Goal: Information Seeking & Learning: Learn about a topic

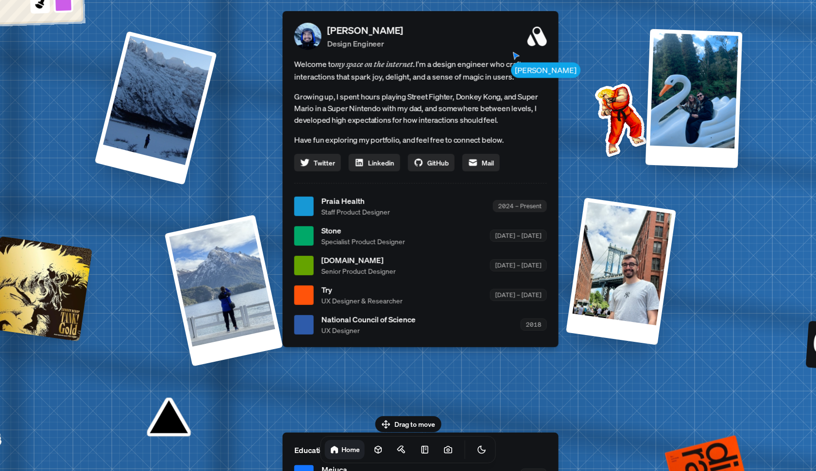
click at [517, 210] on div "2024 – Present" at bounding box center [520, 206] width 54 height 12
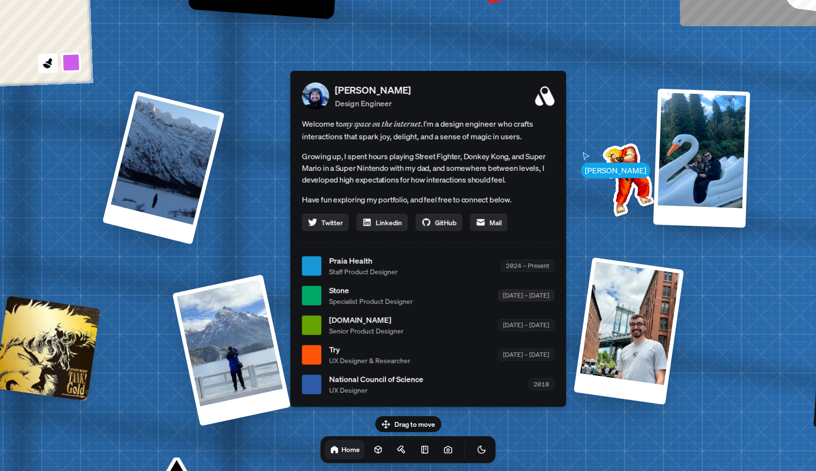
drag, startPoint x: 521, startPoint y: 231, endPoint x: 529, endPoint y: 290, distance: 60.2
click at [529, 290] on div "[DATE] – [DATE]" at bounding box center [526, 295] width 57 height 12
click at [578, 301] on div "[PERSON_NAME] [PERSON_NAME] Design Engineer Welcome to my space on the internet…" at bounding box center [430, 266] width 1453 height 1272
click at [314, 296] on div at bounding box center [311, 295] width 19 height 19
click at [348, 289] on span "Stone" at bounding box center [371, 291] width 84 height 12
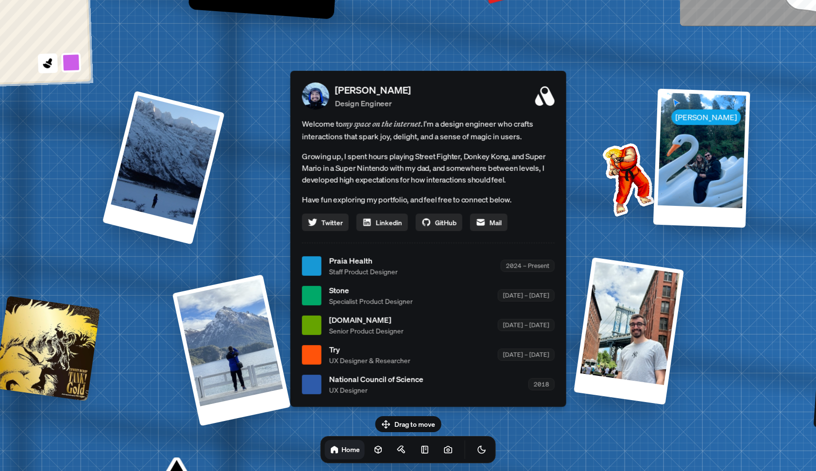
click at [348, 304] on span "Specialist Product Designer" at bounding box center [371, 301] width 84 height 10
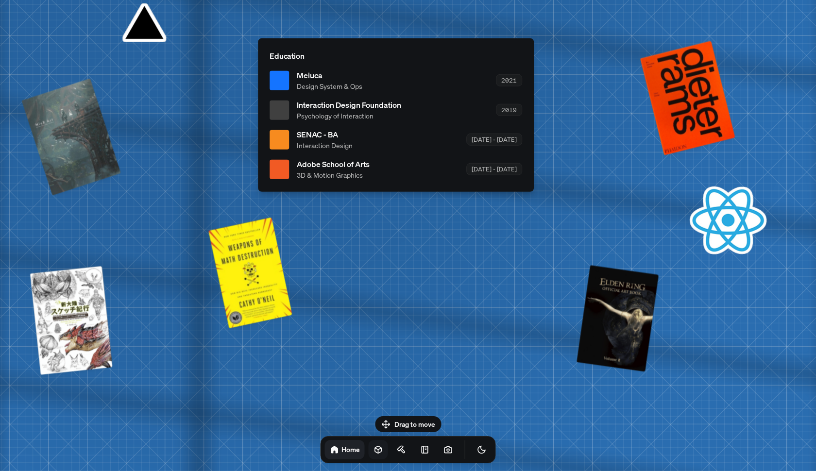
click at [373, 447] on icon at bounding box center [378, 450] width 10 height 10
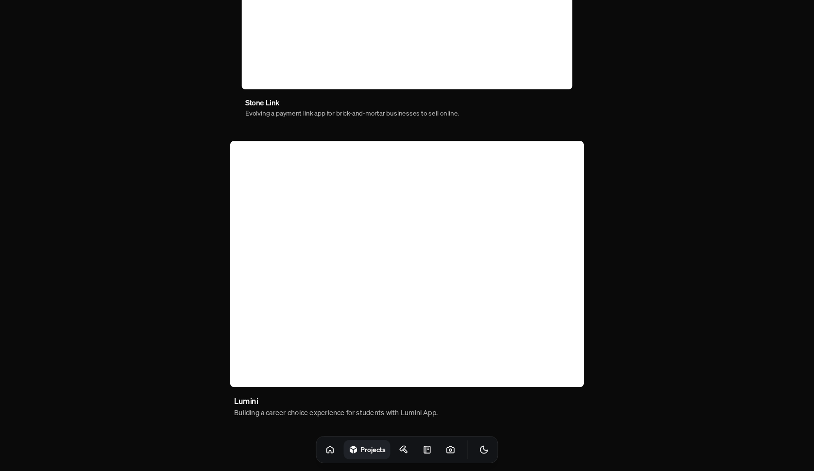
scroll to position [530, 0]
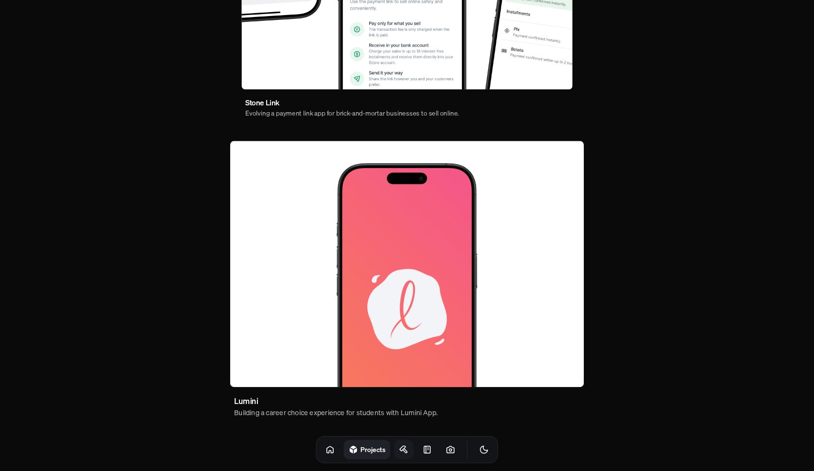
click at [403, 451] on icon at bounding box center [405, 451] width 4 height 4
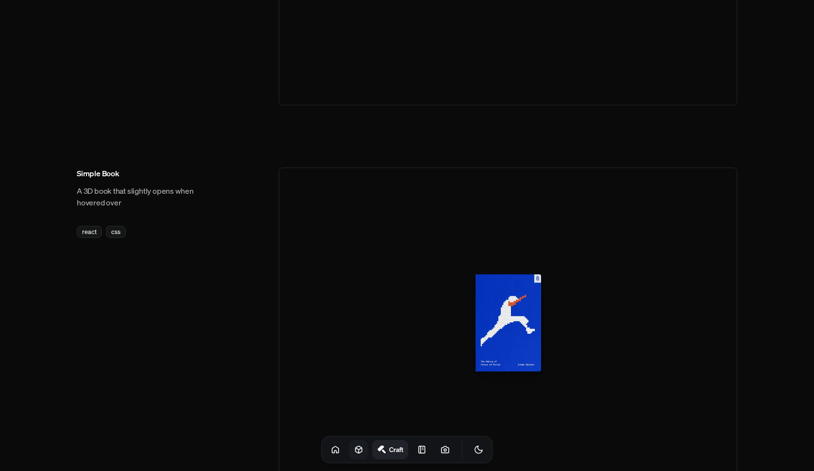
scroll to position [685, 0]
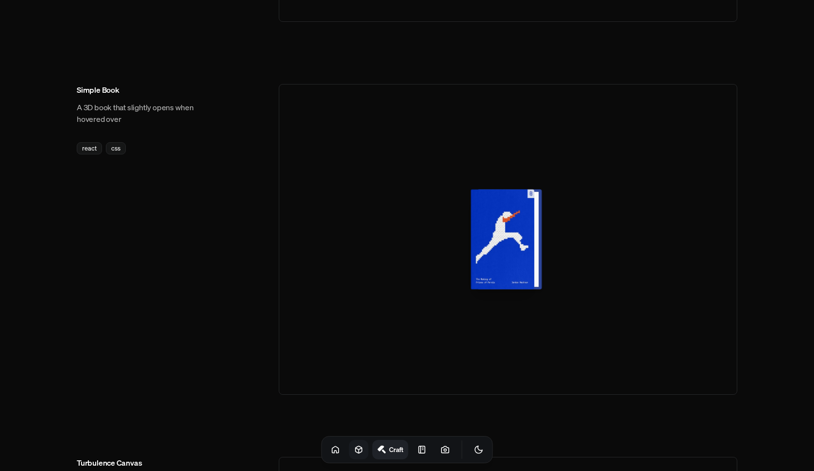
click at [499, 268] on div at bounding box center [506, 239] width 64 height 100
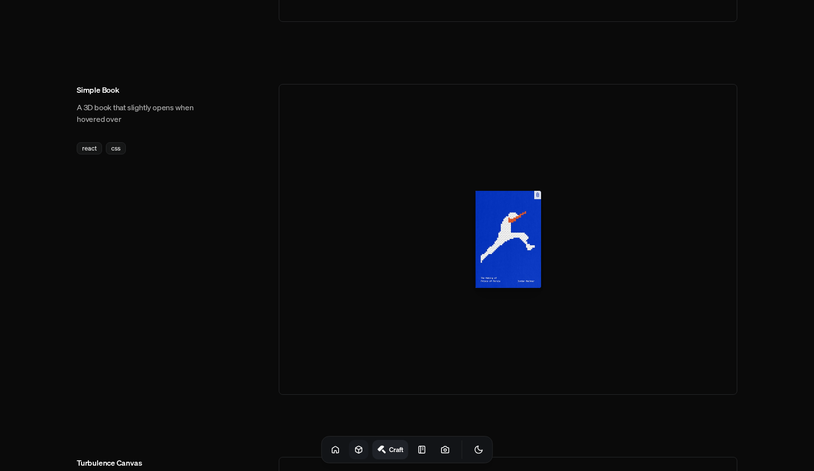
drag, startPoint x: 525, startPoint y: 262, endPoint x: 415, endPoint y: 267, distance: 110.8
click at [415, 267] on div at bounding box center [508, 239] width 458 height 311
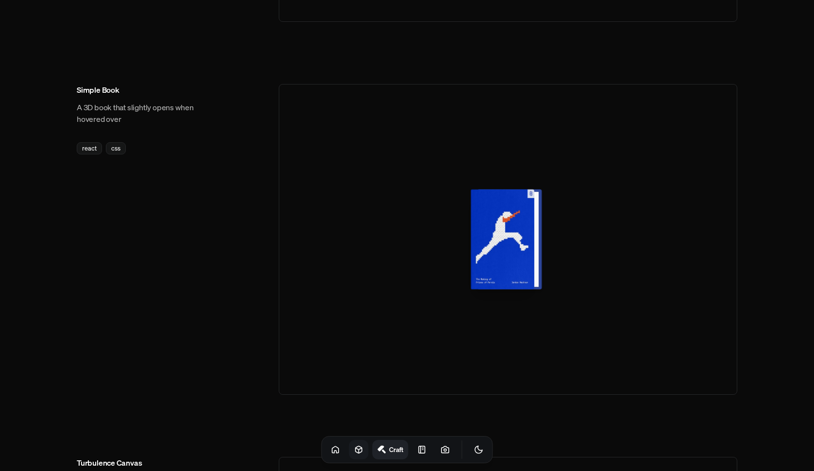
click at [505, 251] on div at bounding box center [506, 239] width 64 height 100
click at [533, 193] on div at bounding box center [506, 239] width 64 height 100
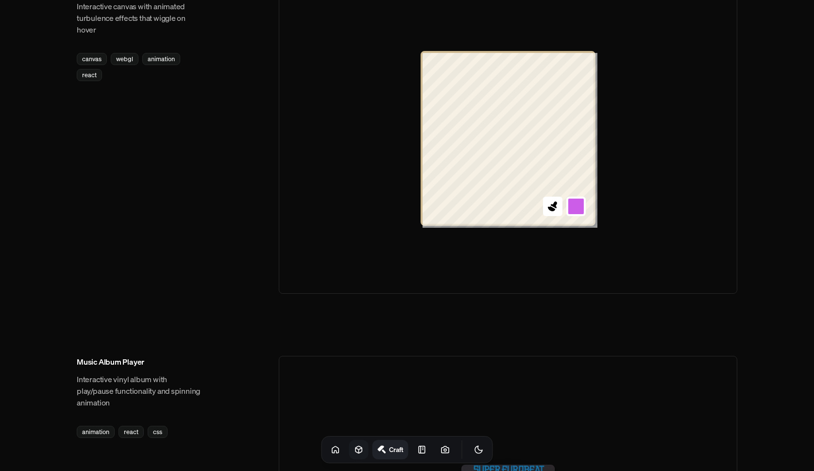
scroll to position [1153, 0]
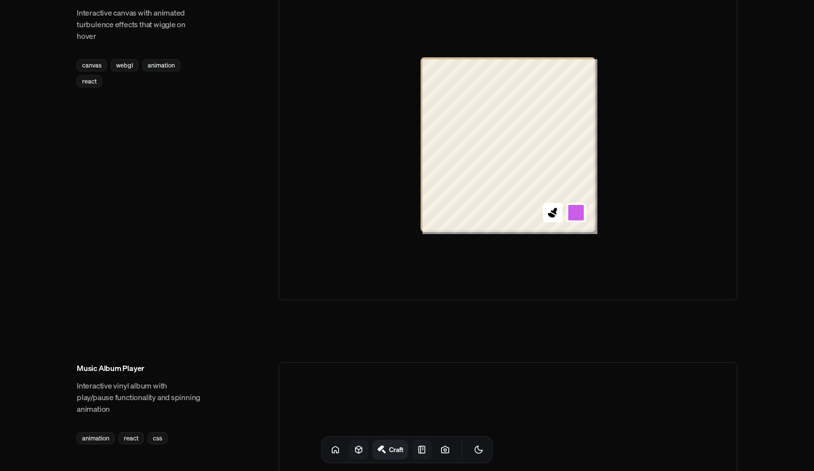
click at [417, 452] on icon at bounding box center [422, 450] width 10 height 10
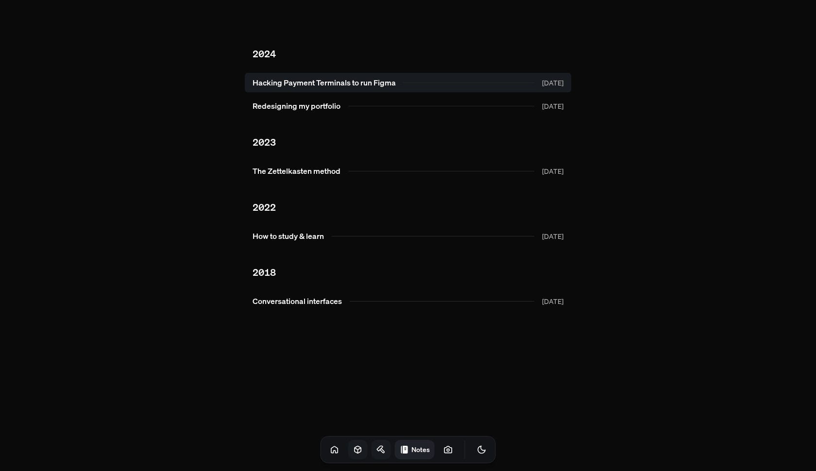
click at [370, 87] on link "Hacking Payment Terminals to run Figma [DATE]" at bounding box center [408, 82] width 326 height 19
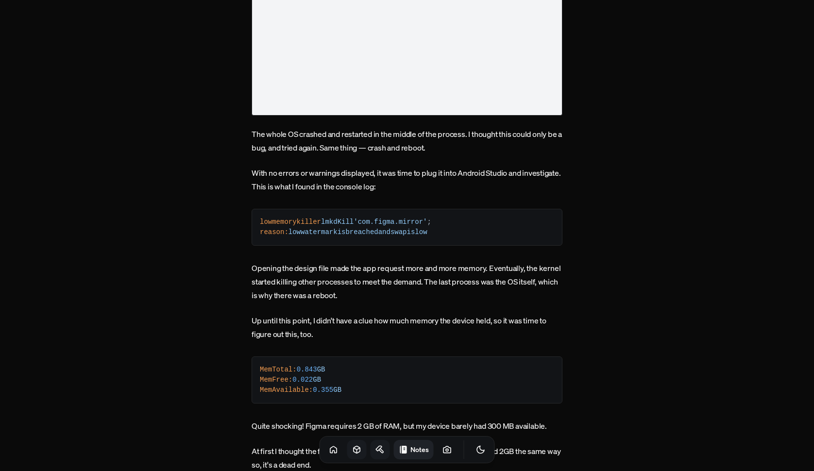
scroll to position [1928, 0]
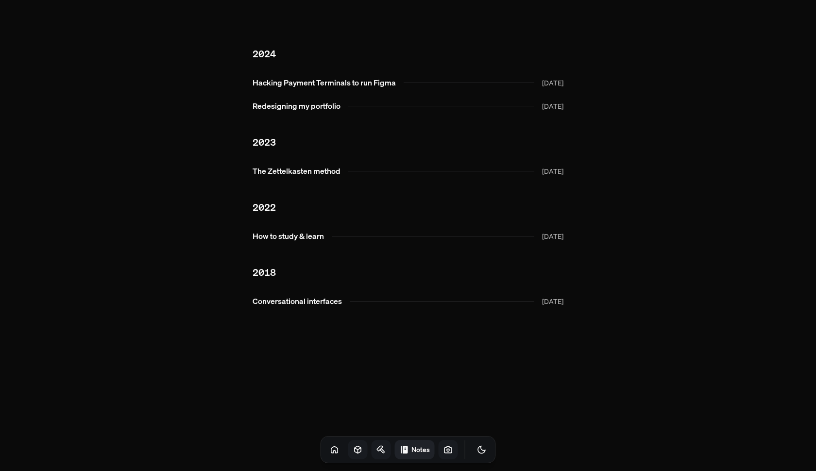
click at [444, 453] on icon at bounding box center [447, 449] width 7 height 6
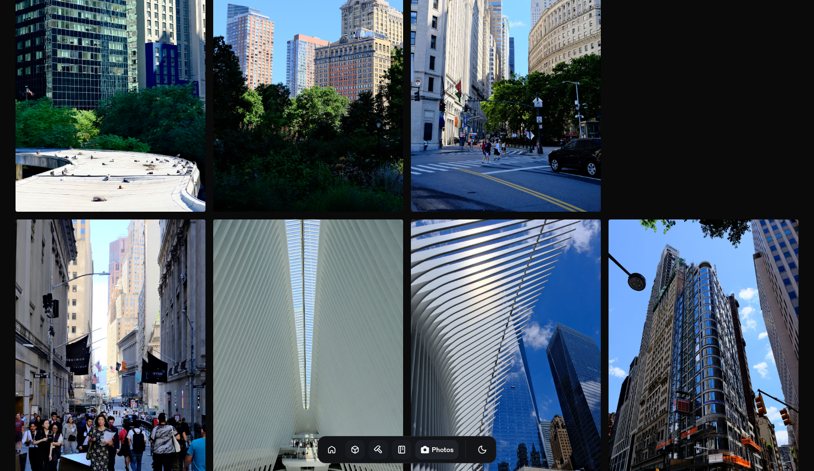
scroll to position [1030, 0]
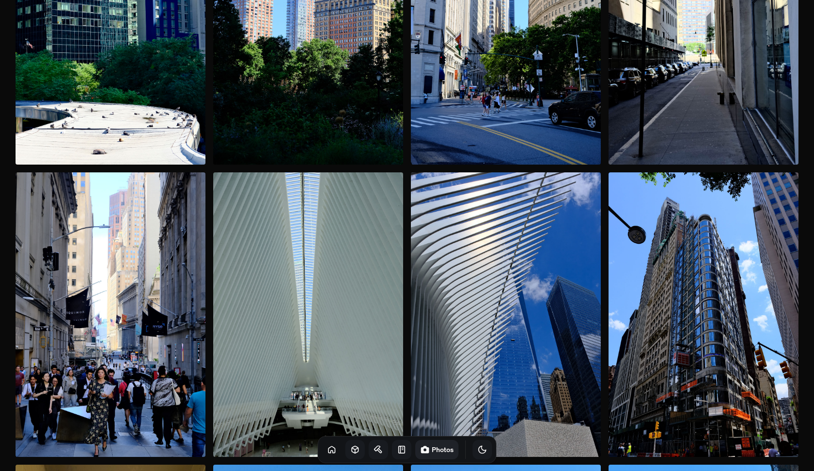
click at [477, 454] on icon "Toggle Theme" at bounding box center [482, 450] width 10 height 10
click at [477, 450] on icon "Toggle Theme" at bounding box center [482, 450] width 10 height 10
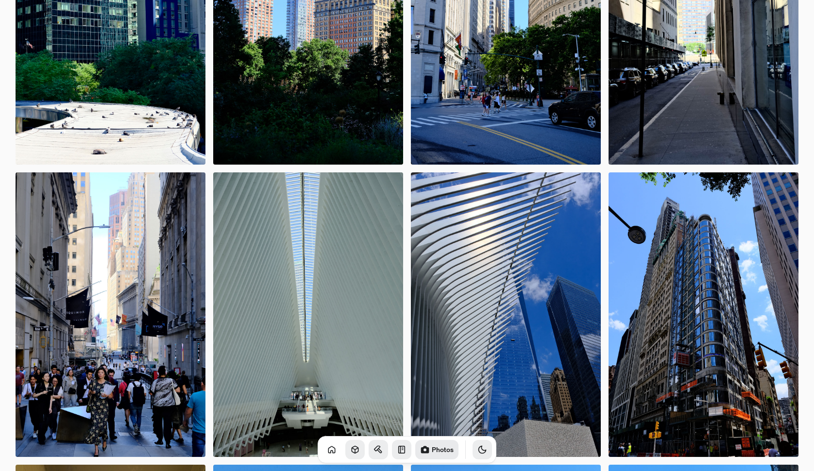
click at [350, 450] on icon at bounding box center [355, 450] width 10 height 10
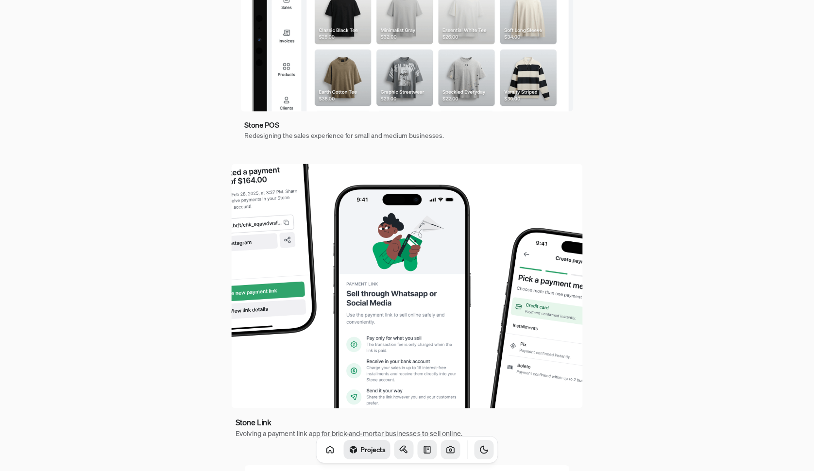
scroll to position [218, 0]
click at [474, 444] on button "Toggle Theme" at bounding box center [483, 449] width 19 height 19
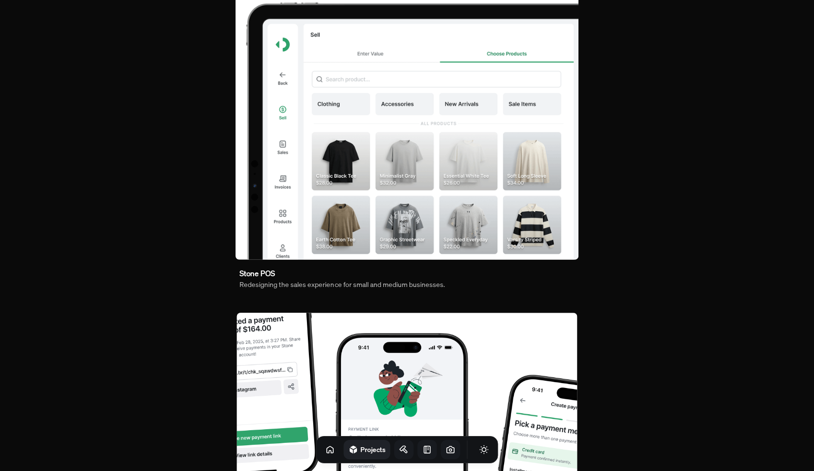
scroll to position [36, 0]
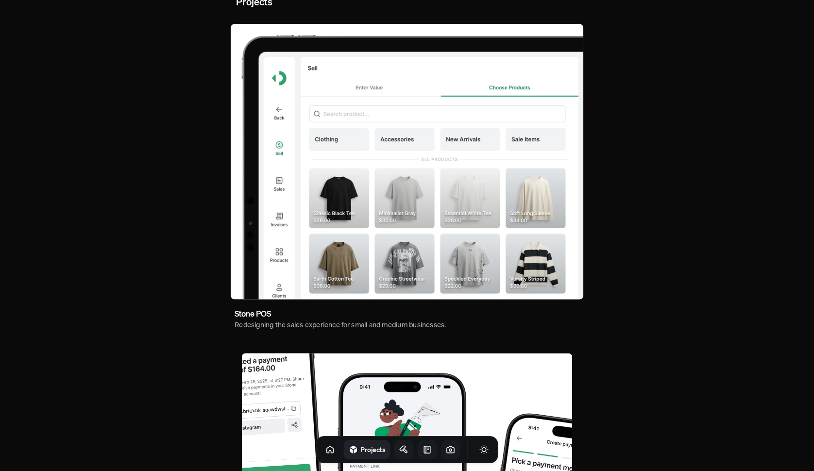
click at [374, 199] on img at bounding box center [407, 162] width 353 height 276
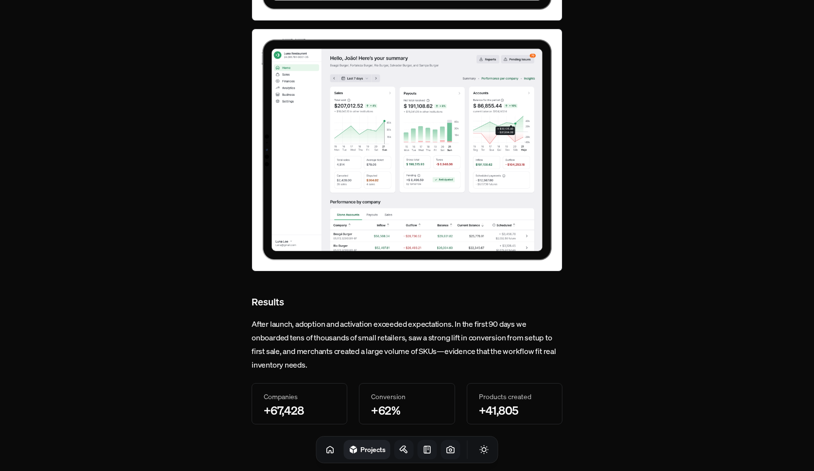
scroll to position [3410, 0]
click at [325, 451] on icon at bounding box center [330, 450] width 10 height 10
